Goal: Task Accomplishment & Management: Manage account settings

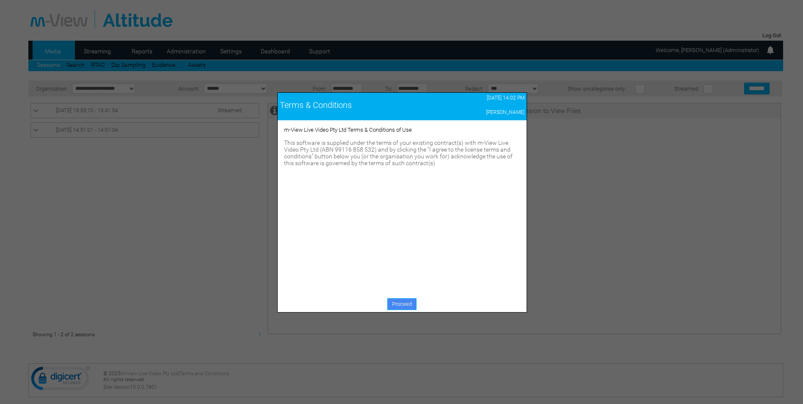
click at [401, 304] on link "Proceed" at bounding box center [401, 304] width 29 height 12
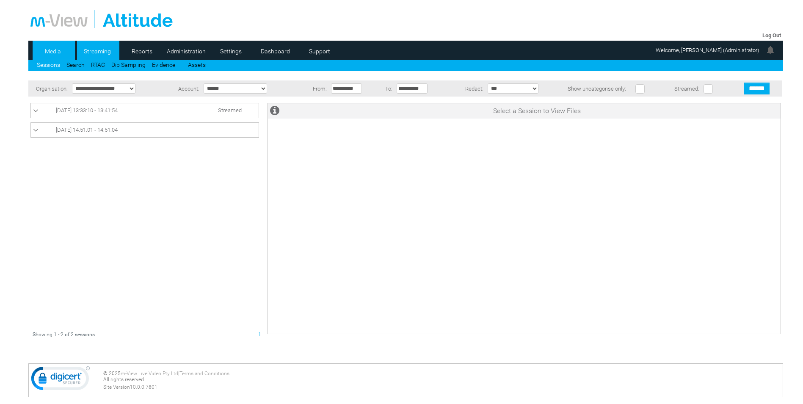
click at [93, 51] on link "Streaming" at bounding box center [97, 51] width 41 height 13
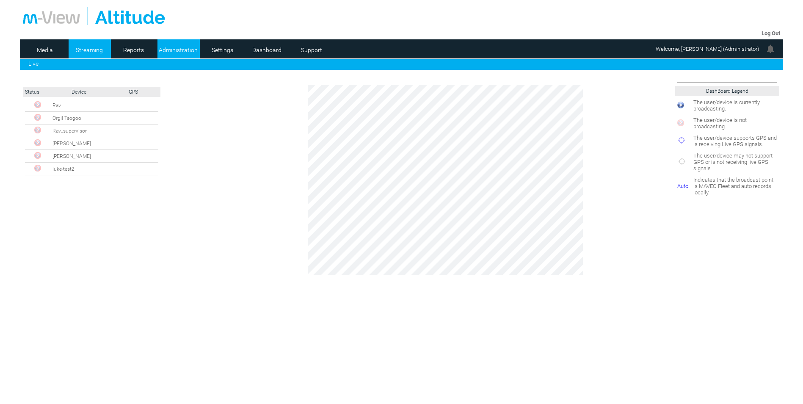
click at [175, 47] on link "Administration" at bounding box center [177, 50] width 41 height 13
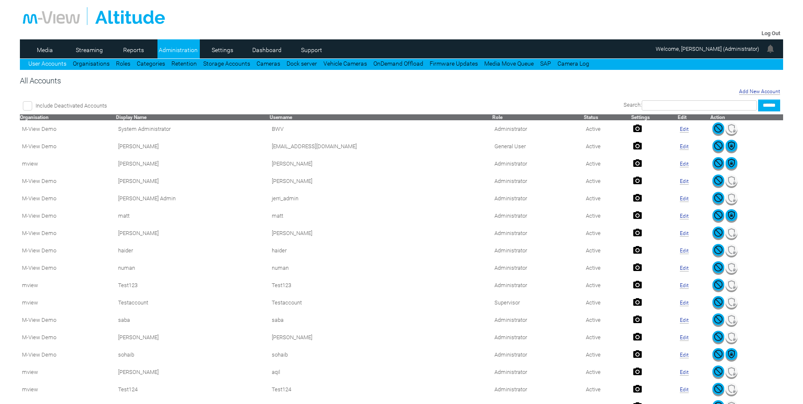
click at [656, 104] on input "text" at bounding box center [698, 105] width 115 height 10
type input "****"
click at [758, 99] on input "******" at bounding box center [769, 105] width 22 height 12
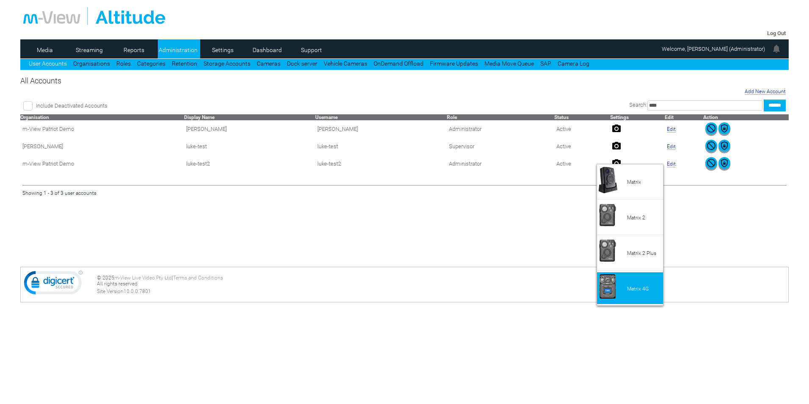
click at [637, 284] on li "Matrix 4G" at bounding box center [630, 288] width 66 height 32
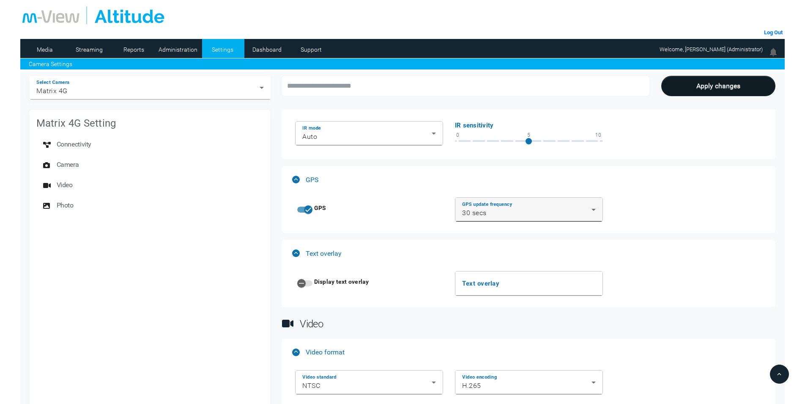
scroll to position [804, 0]
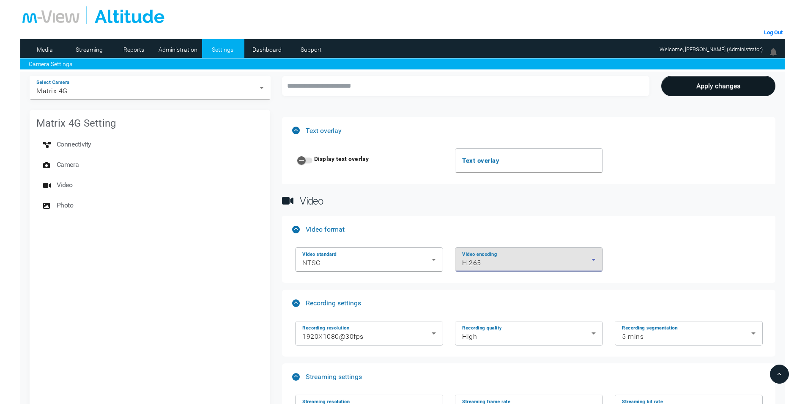
click at [492, 264] on div "H.265" at bounding box center [526, 263] width 129 height 10
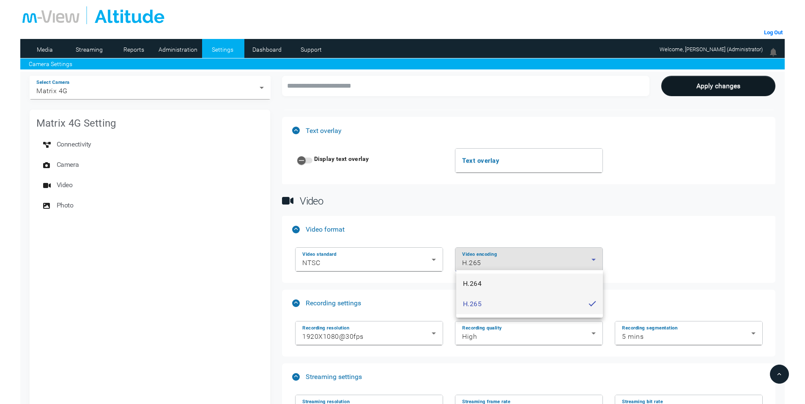
click at [499, 279] on mat-option "H.264" at bounding box center [529, 283] width 147 height 20
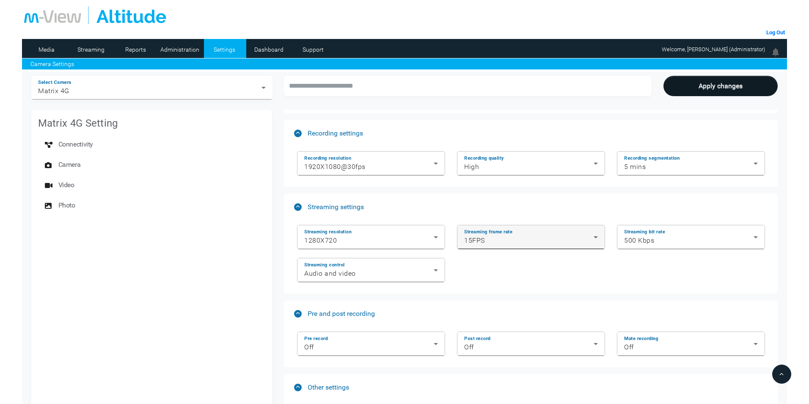
scroll to position [973, 0]
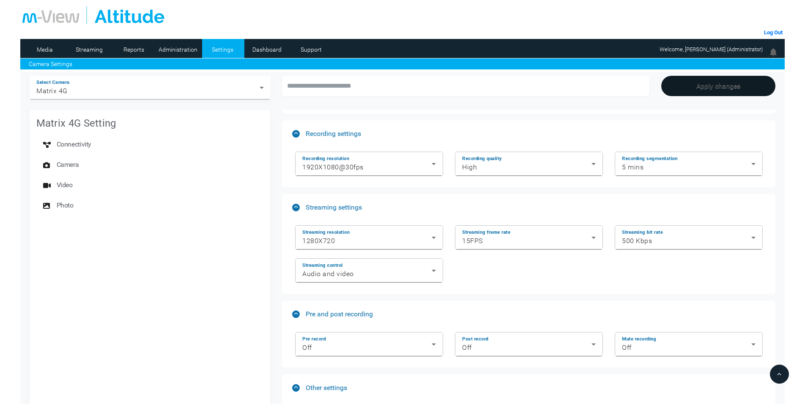
click at [695, 93] on button "Apply changes" at bounding box center [719, 86] width 115 height 20
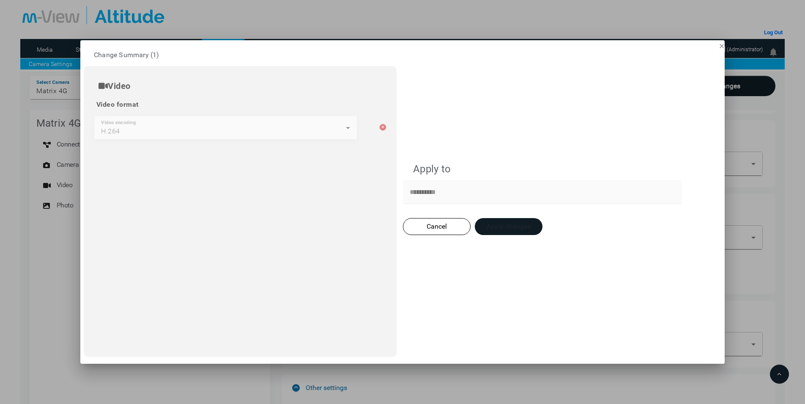
click at [528, 225] on button "Apply changes" at bounding box center [509, 226] width 68 height 17
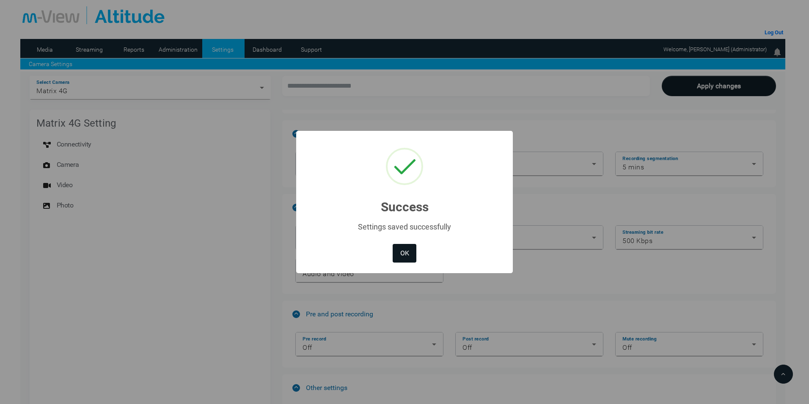
click at [416, 255] on button "OK" at bounding box center [405, 253] width 24 height 19
type input "*********"
type input "********"
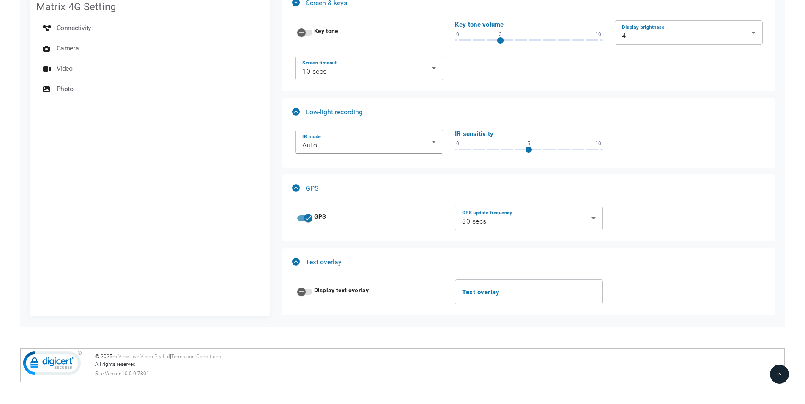
scroll to position [761, 0]
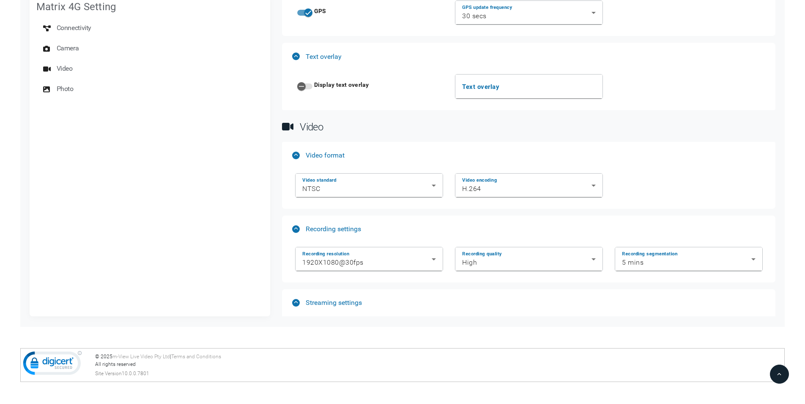
click at [298, 301] on icon at bounding box center [296, 302] width 4 height 2
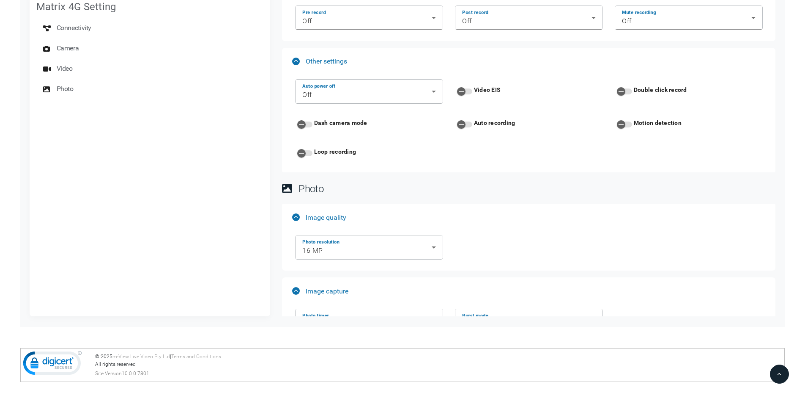
scroll to position [958, 0]
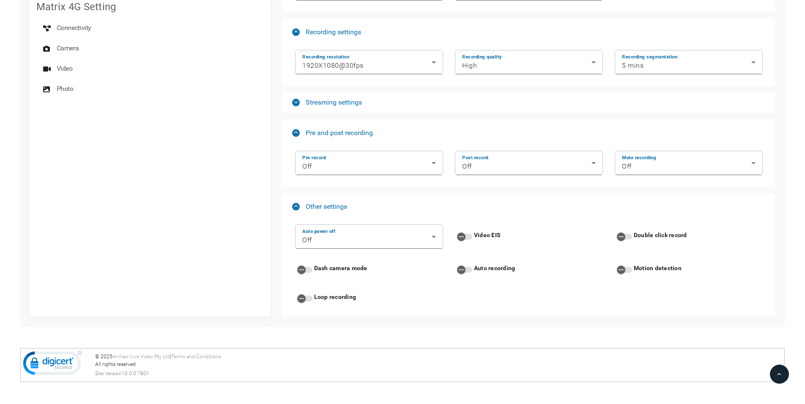
click at [296, 200] on mat-expansion-panel-header "Other settings" at bounding box center [529, 206] width 494 height 27
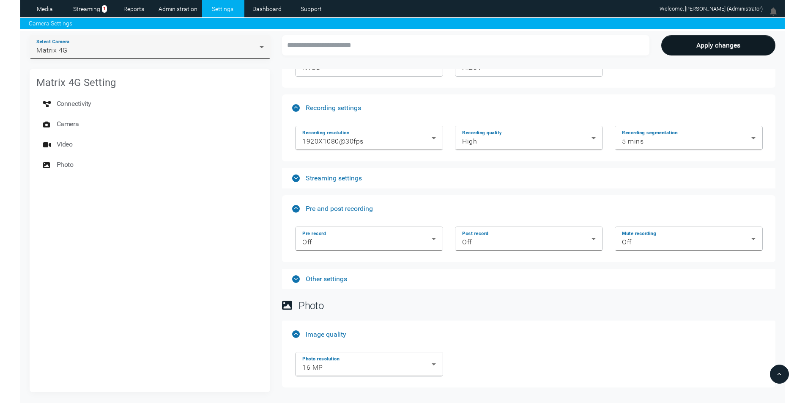
scroll to position [0, 0]
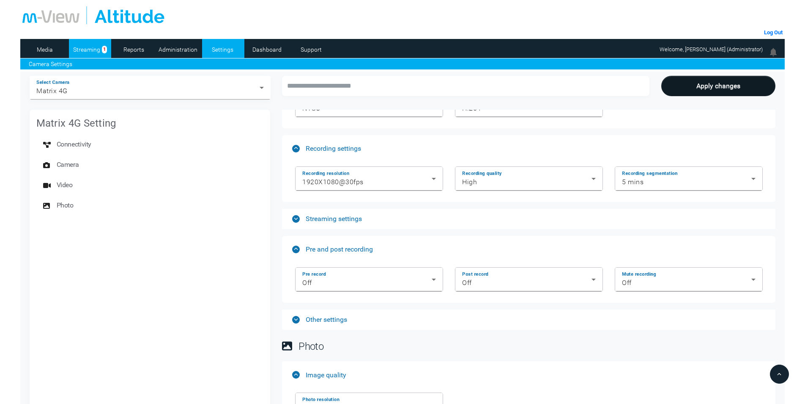
click at [80, 54] on link "Streaming" at bounding box center [87, 49] width 36 height 13
click at [89, 47] on link "Streaming" at bounding box center [87, 49] width 36 height 13
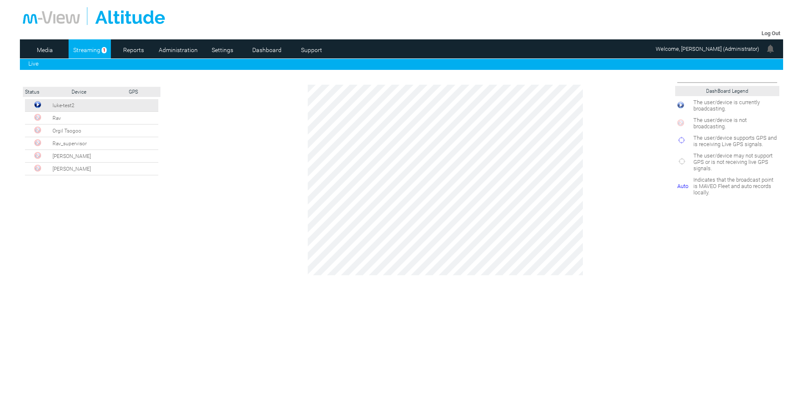
click at [40, 103] on img at bounding box center [37, 104] width 7 height 7
click at [40, 49] on link "Media" at bounding box center [44, 50] width 41 height 13
